Goal: Task Accomplishment & Management: Use online tool/utility

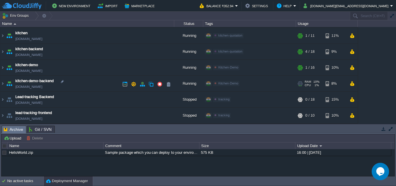
scroll to position [18, 0]
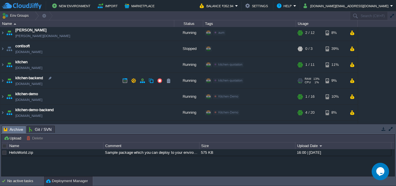
click at [34, 85] on link "[DOMAIN_NAME]" at bounding box center [28, 84] width 27 height 6
click at [126, 79] on button "button" at bounding box center [124, 80] width 5 height 5
click at [135, 83] on button "button" at bounding box center [133, 80] width 5 height 5
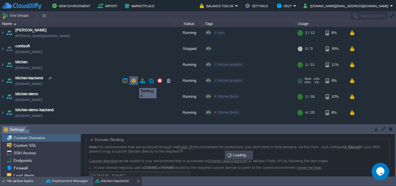
scroll to position [39, 0]
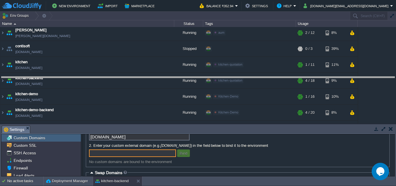
drag, startPoint x: 237, startPoint y: 127, endPoint x: 252, endPoint y: 77, distance: 51.9
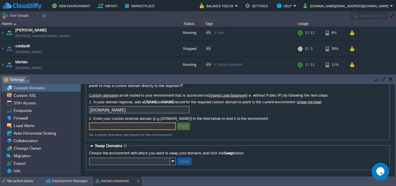
scroll to position [18, 0]
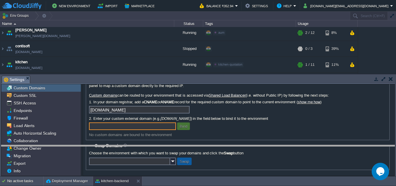
drag, startPoint x: 198, startPoint y: 78, endPoint x: 207, endPoint y: 147, distance: 69.9
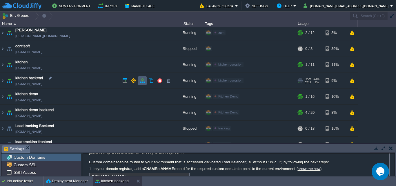
click at [141, 83] on button "button" at bounding box center [142, 80] width 5 height 5
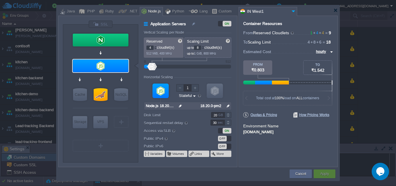
click at [334, 14] on div at bounding box center [197, 10] width 279 height 10
click at [335, 10] on div at bounding box center [335, 10] width 4 height 4
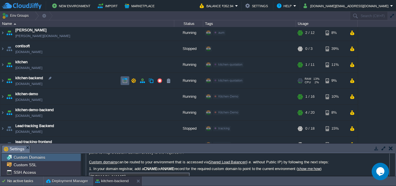
click at [125, 79] on button "button" at bounding box center [124, 80] width 5 height 5
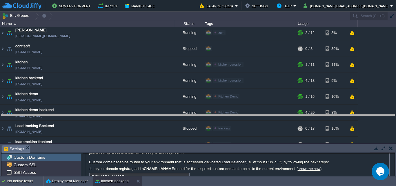
drag, startPoint x: 111, startPoint y: 145, endPoint x: 121, endPoint y: 114, distance: 32.1
click at [121, 114] on body "New Environment Import Marketplace Bonus ₹0.00 Upgrade Account Balance ₹352.94 …" at bounding box center [198, 93] width 396 height 186
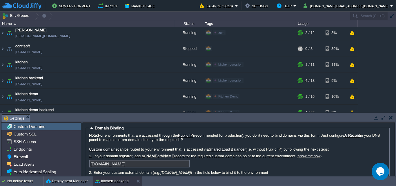
scroll to position [0, 0]
click at [32, 144] on span "SSH Access" at bounding box center [24, 141] width 24 height 5
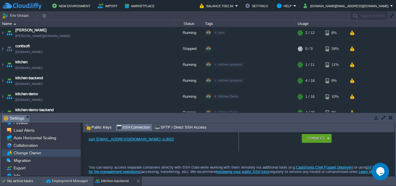
scroll to position [38, 0]
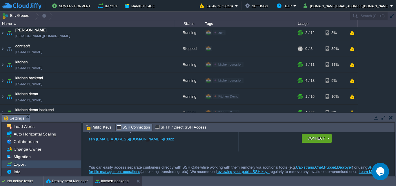
click at [33, 164] on div "Export" at bounding box center [40, 164] width 79 height 8
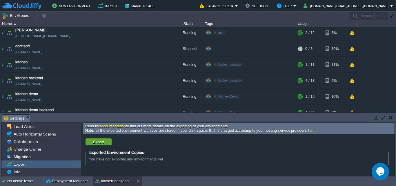
click at [143, 161] on span "You have not exported any environments yet" at bounding box center [126, 159] width 74 height 4
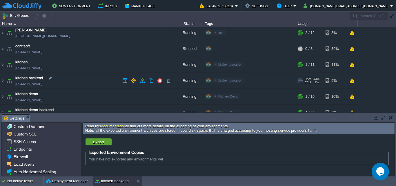
click at [11, 81] on img at bounding box center [9, 81] width 8 height 16
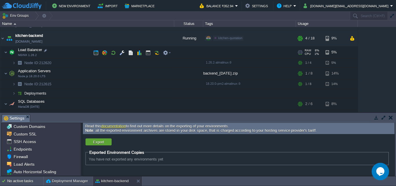
scroll to position [47, 0]
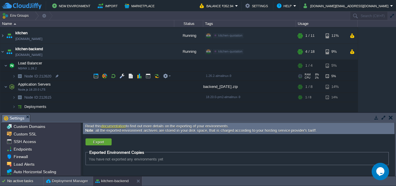
click at [34, 75] on span "Node ID:" at bounding box center [31, 76] width 15 height 4
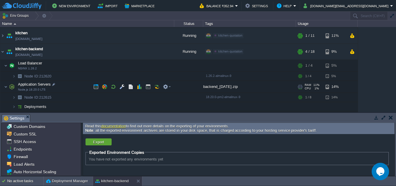
scroll to position [76, 0]
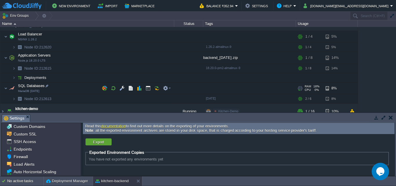
click at [30, 87] on span "SQL Databases" at bounding box center [31, 85] width 28 height 5
click at [30, 83] on span "SQL Databases" at bounding box center [31, 85] width 28 height 5
click at [30, 86] on span "SQL Databases" at bounding box center [31, 85] width 28 height 5
click at [12, 87] on img at bounding box center [12, 88] width 8 height 12
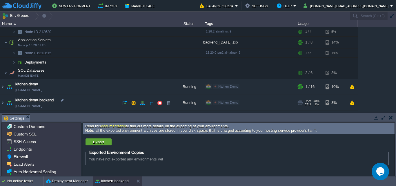
scroll to position [105, 0]
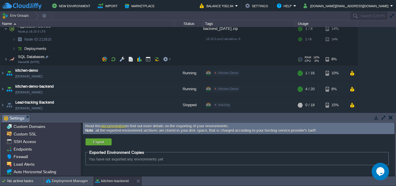
click at [12, 57] on img at bounding box center [12, 59] width 8 height 12
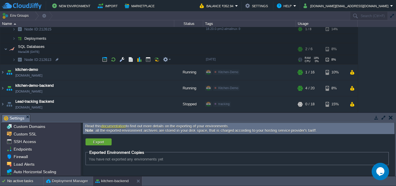
scroll to position [102, 0]
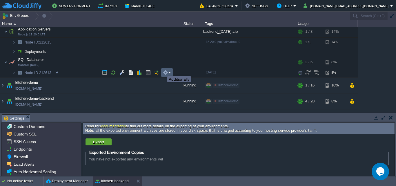
click at [163, 71] on button "button" at bounding box center [165, 72] width 5 height 5
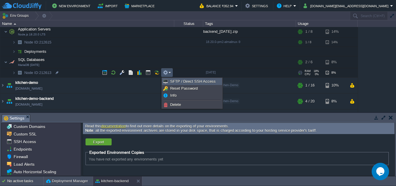
click at [173, 80] on span "SFTP / Direct SSH Access" at bounding box center [192, 81] width 45 height 4
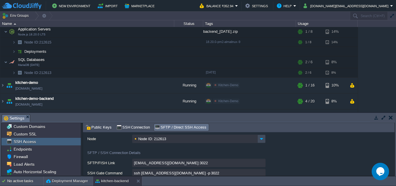
scroll to position [29, 0]
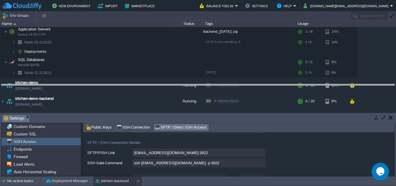
drag, startPoint x: 215, startPoint y: 121, endPoint x: 214, endPoint y: 91, distance: 30.1
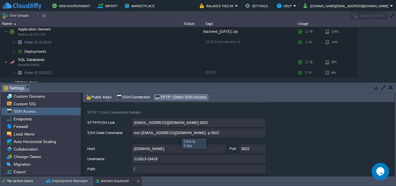
click at [178, 133] on input "ssh [EMAIL_ADDRESS][DOMAIN_NAME] -p 3022" at bounding box center [198, 132] width 133 height 8
click at [261, 132] on input "ssh [EMAIL_ADDRESS][DOMAIN_NAME] -p 3022" at bounding box center [198, 132] width 133 height 8
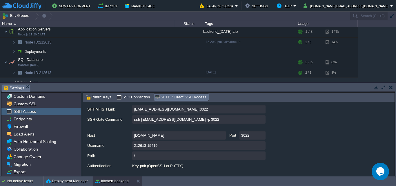
scroll to position [54, 0]
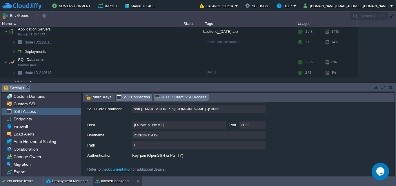
click at [129, 96] on span "SSH Connection" at bounding box center [133, 97] width 34 height 6
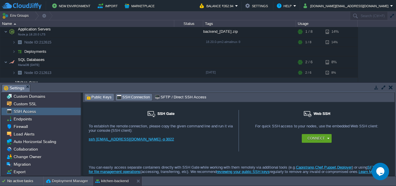
click at [102, 96] on span "Public Keys" at bounding box center [98, 97] width 26 height 6
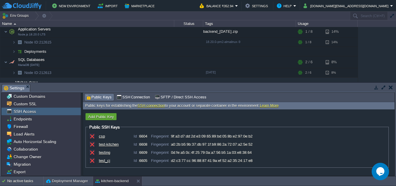
scroll to position [0, 0]
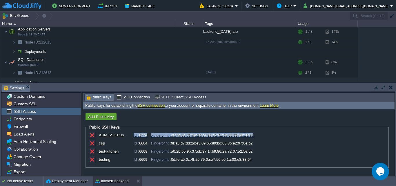
drag, startPoint x: 131, startPoint y: 135, endPoint x: 257, endPoint y: 136, distance: 125.4
click at [257, 136] on div "AUM SSH Public Key Id : 6774 Fingerprint : c0:7a:5c:79:54:20:c4:80:c2:61:0d:62:…" at bounding box center [244, 135] width 290 height 4
copy div "Id : 6774 Fingerprint : c0:7a:5c:79:54:20:c4:80:c2:61:0d:62:69:48:16:82"
